Goal: Task Accomplishment & Management: Use online tool/utility

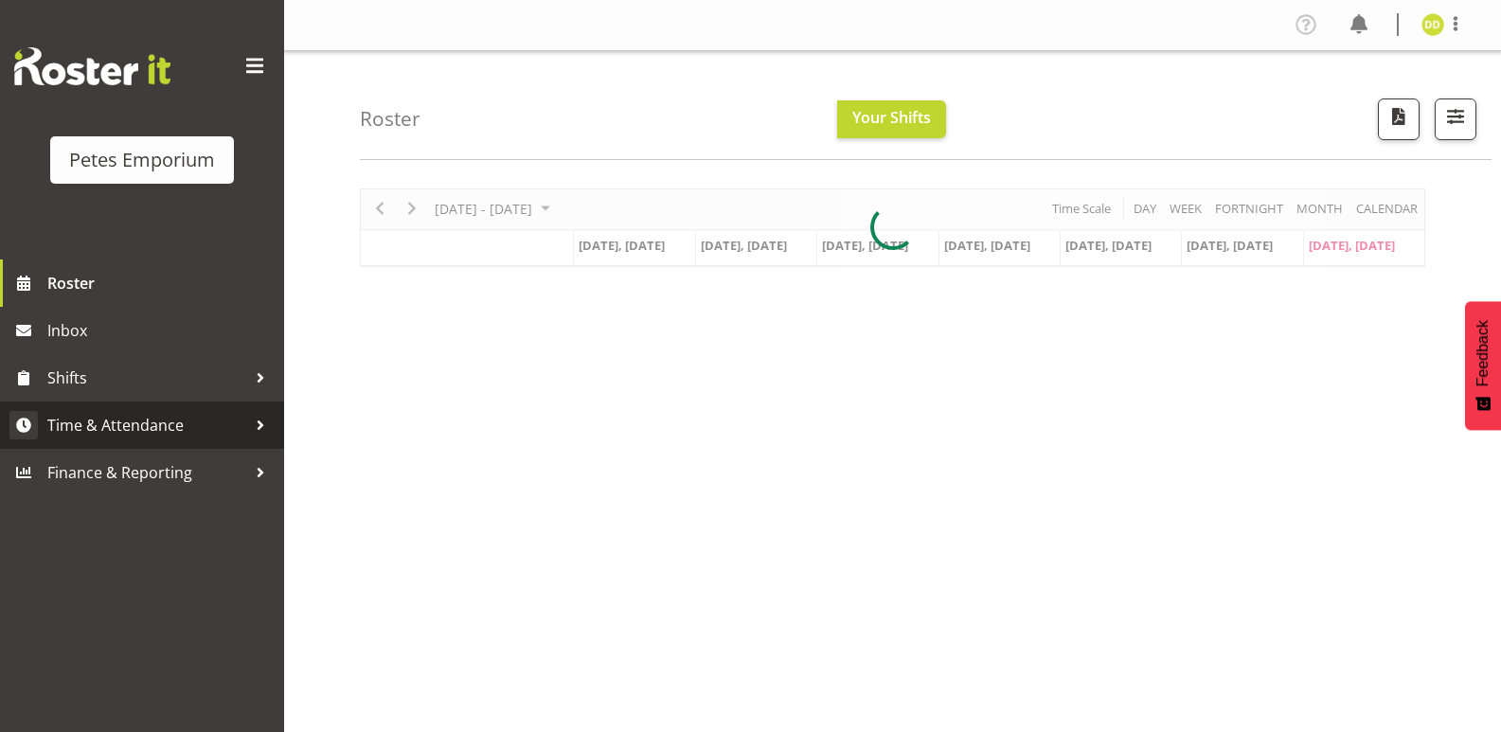
click at [175, 419] on span "Time & Attendance" at bounding box center [146, 425] width 199 height 28
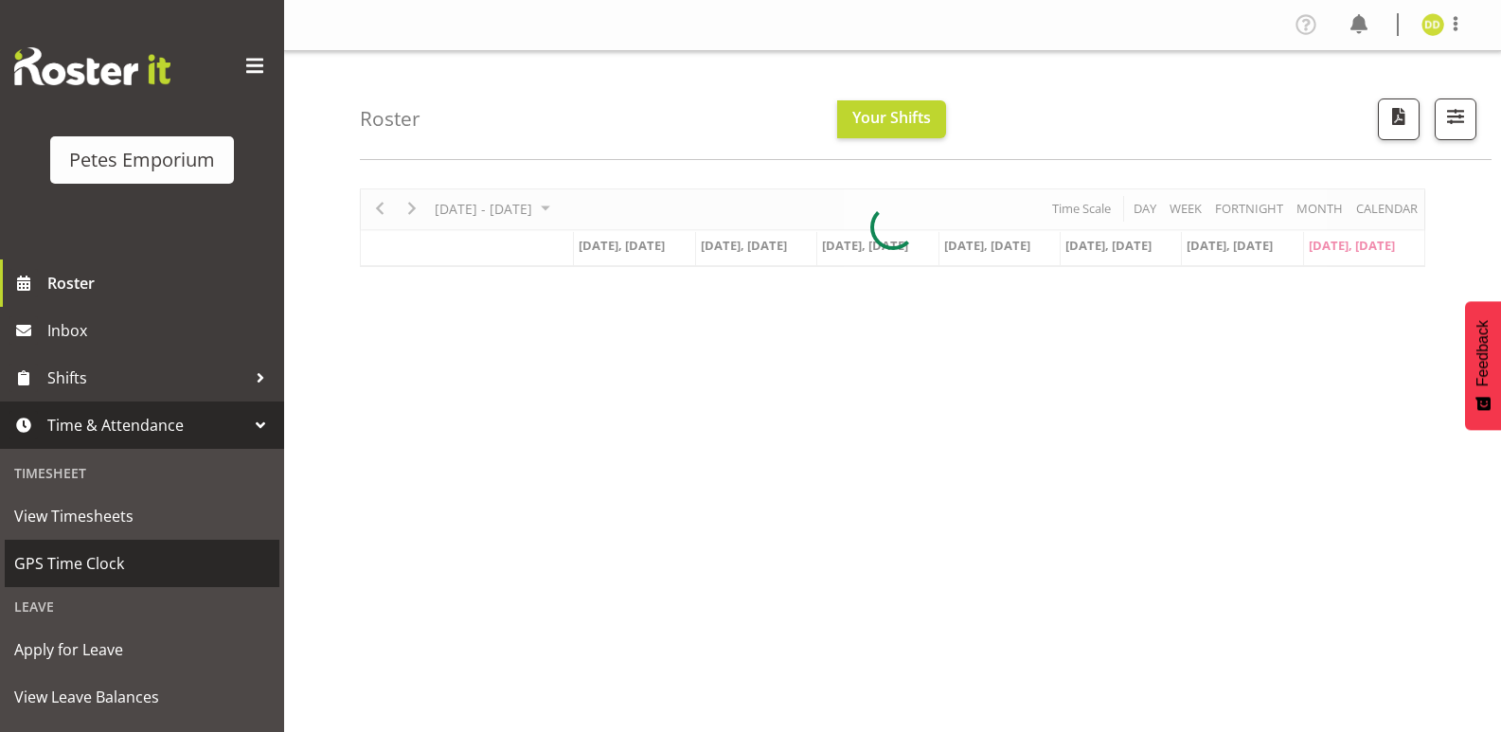
click at [100, 548] on link "GPS Time Clock" at bounding box center [142, 563] width 275 height 47
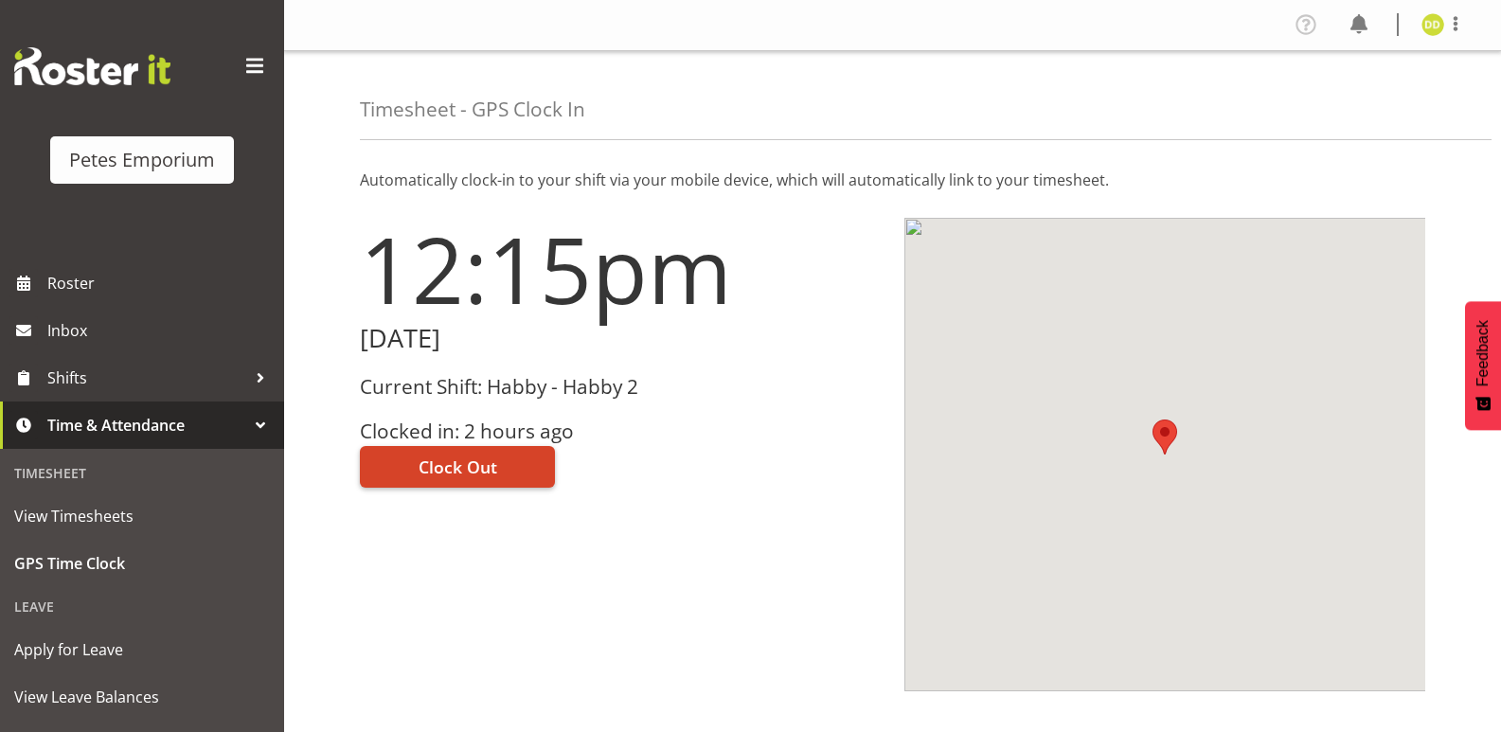
click at [488, 457] on span "Clock Out" at bounding box center [458, 466] width 79 height 25
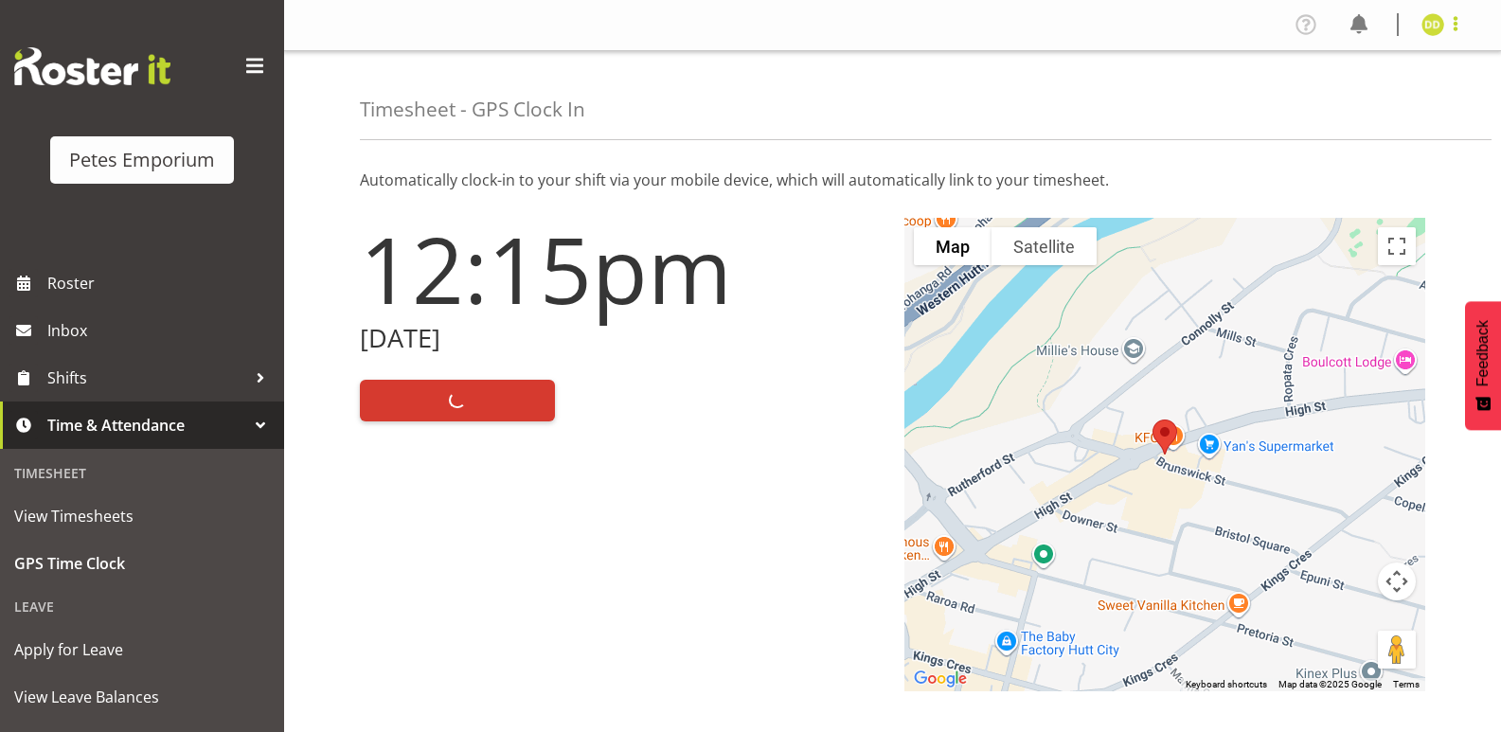
click at [1450, 31] on span at bounding box center [1455, 23] width 23 height 23
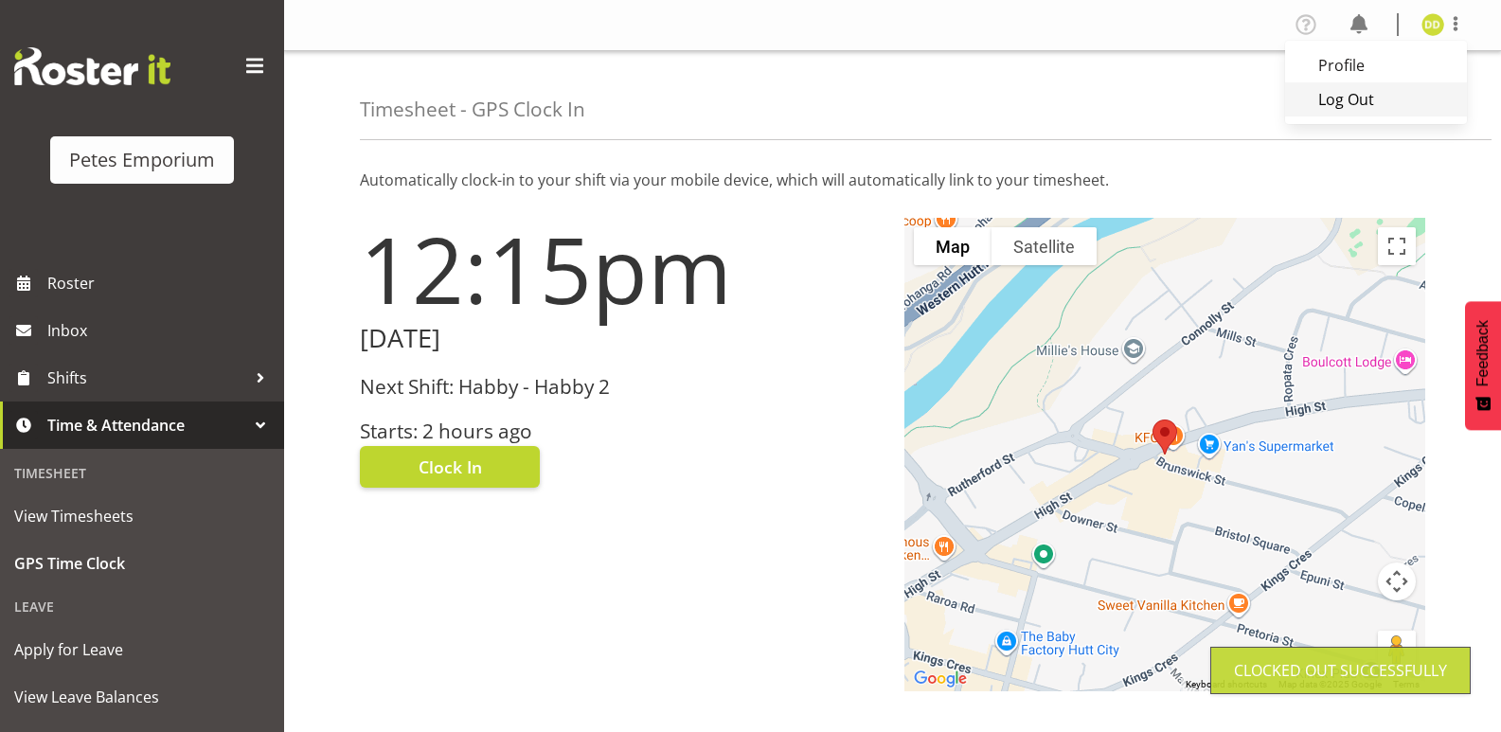
click at [1388, 100] on link "Log Out" at bounding box center [1376, 99] width 182 height 34
